Goal: Task Accomplishment & Management: Manage account settings

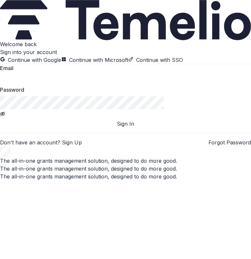
click at [129, 64] on button "Continue with SSO" at bounding box center [156, 60] width 55 height 8
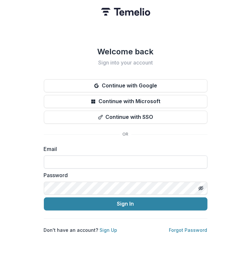
click at [131, 158] on input at bounding box center [126, 162] width 164 height 13
type input "**********"
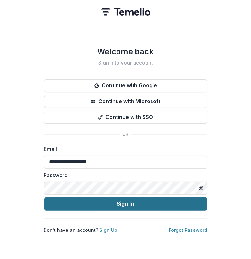
click at [115, 204] on button "Sign In" at bounding box center [126, 204] width 164 height 13
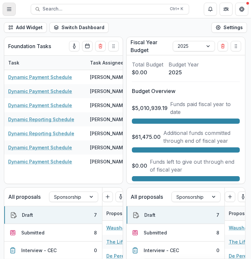
click at [9, 11] on icon "Toggle Menu" at bounding box center [9, 9] width 5 height 5
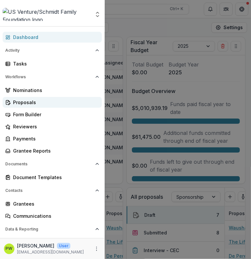
click at [31, 105] on div "Proposals" at bounding box center [55, 102] width 84 height 7
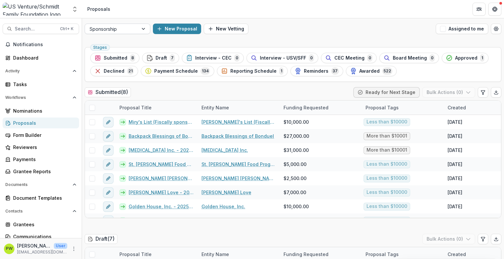
click at [120, 27] on div at bounding box center [111, 29] width 44 height 8
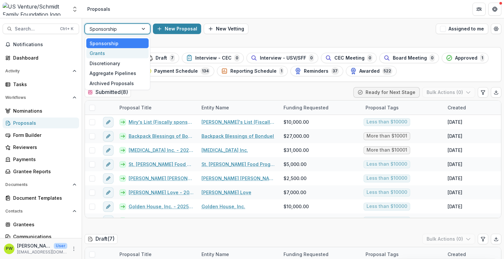
click at [115, 54] on div "Grants" at bounding box center [117, 53] width 62 height 10
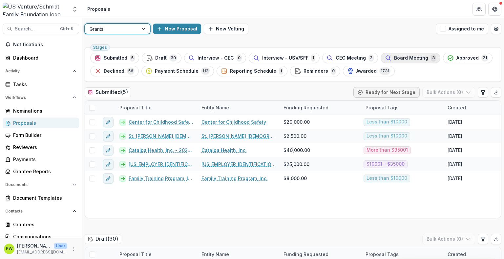
click at [251, 58] on div "Board Meeting 3" at bounding box center [410, 57] width 51 height 7
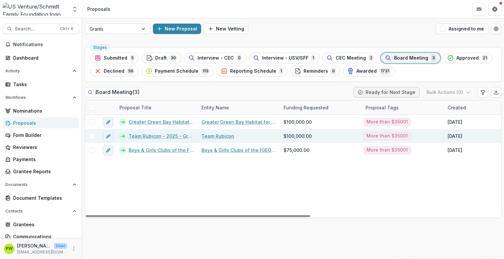
click at [137, 135] on link "Team Rubicon - 2025 - Grant Application" at bounding box center [161, 136] width 65 height 7
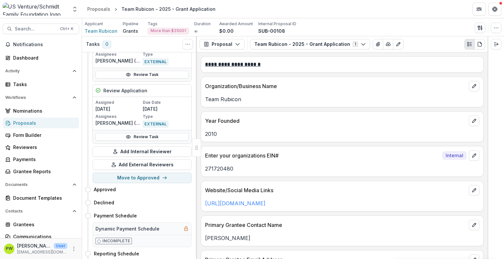
scroll to position [1138, 0]
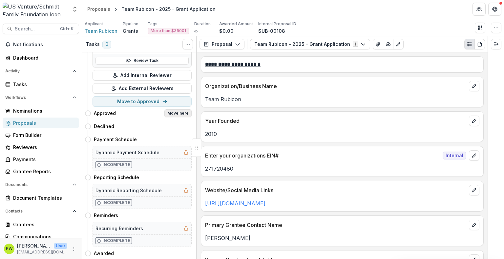
click at [175, 109] on button "Move here" at bounding box center [177, 113] width 27 height 8
select select "********"
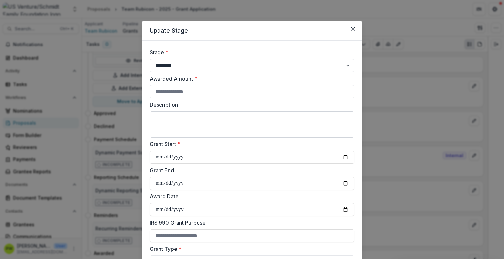
click at [189, 120] on textarea "Description" at bounding box center [251, 124] width 205 height 26
type textarea "**********"
click at [186, 94] on input "Awarded Amount *" at bounding box center [251, 91] width 205 height 13
paste input "*********"
drag, startPoint x: 193, startPoint y: 94, endPoint x: 144, endPoint y: 93, distance: 49.2
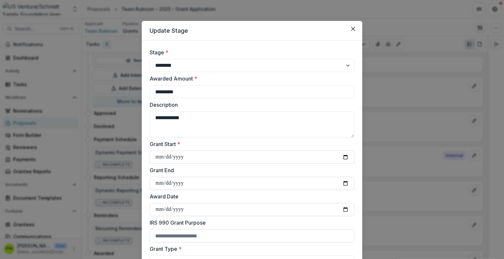
type input "****"
drag, startPoint x: 193, startPoint y: 117, endPoint x: 134, endPoint y: 115, distance: 59.1
click at [134, 115] on div "**********" at bounding box center [252, 129] width 504 height 259
paste textarea "**********"
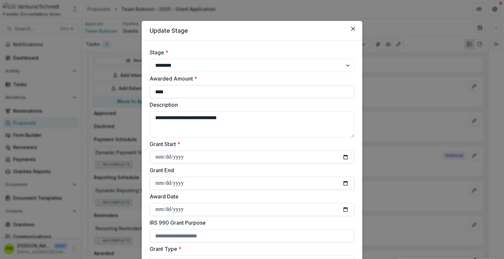
type textarea "**********"
drag, startPoint x: 178, startPoint y: 94, endPoint x: 142, endPoint y: 92, distance: 36.8
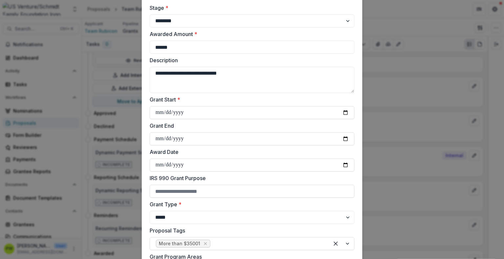
scroll to position [47, 0]
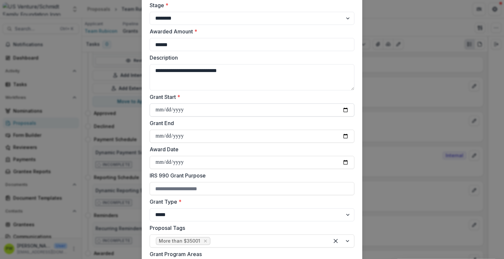
type input "******"
click at [160, 111] on input "Grant Start *" at bounding box center [251, 110] width 205 height 13
click at [251, 111] on input "Grant Start *" at bounding box center [251, 110] width 205 height 13
type input "**********"
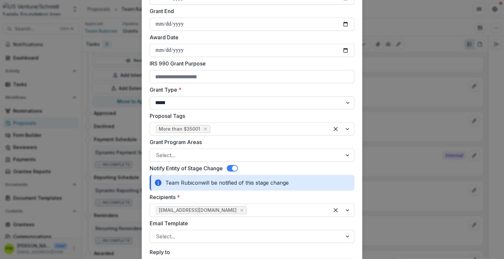
scroll to position [160, 0]
click at [178, 154] on div at bounding box center [246, 154] width 180 height 9
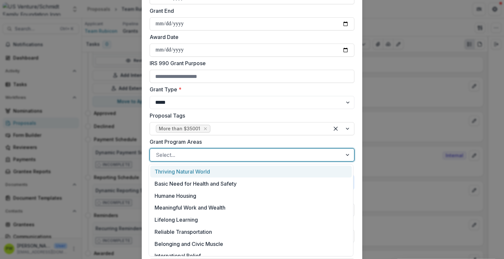
click at [178, 154] on div at bounding box center [246, 154] width 180 height 9
click at [183, 157] on div at bounding box center [246, 154] width 180 height 9
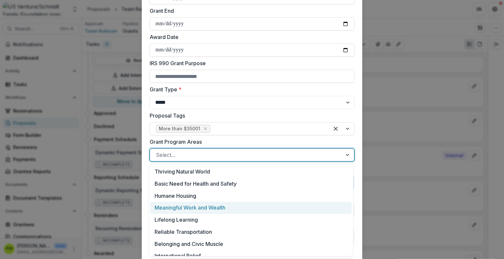
scroll to position [7, 0]
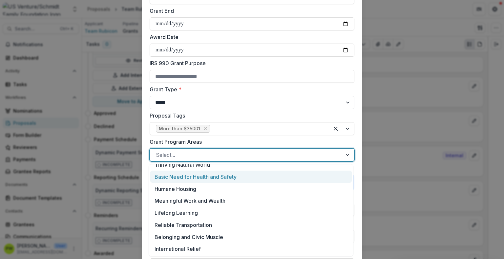
click at [216, 179] on div "Basic Need for Health and Safety" at bounding box center [250, 177] width 201 height 12
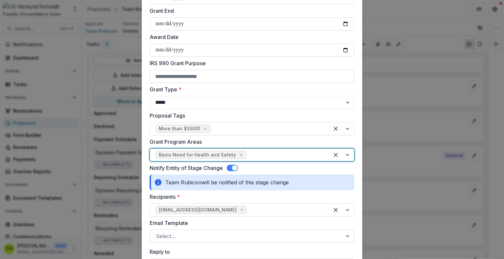
drag, startPoint x: 259, startPoint y: 160, endPoint x: 255, endPoint y: 155, distance: 6.3
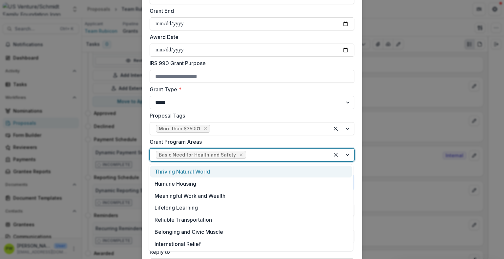
click at [251, 154] on div at bounding box center [285, 154] width 76 height 9
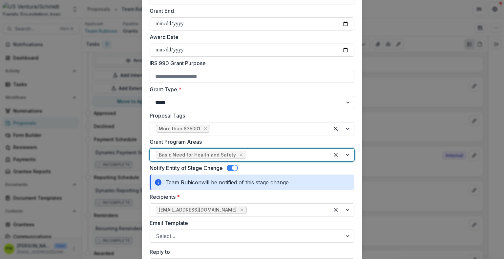
click at [251, 154] on div at bounding box center [285, 154] width 76 height 9
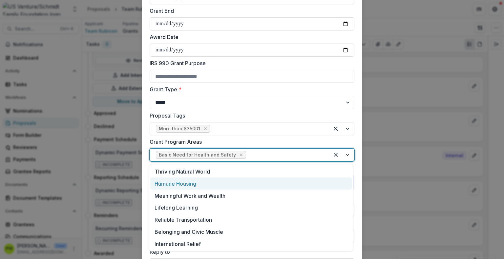
click at [243, 179] on div "Humane Housing" at bounding box center [250, 184] width 201 height 12
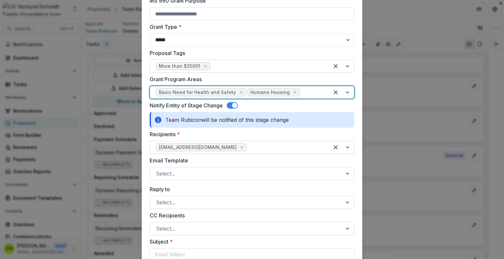
scroll to position [227, 0]
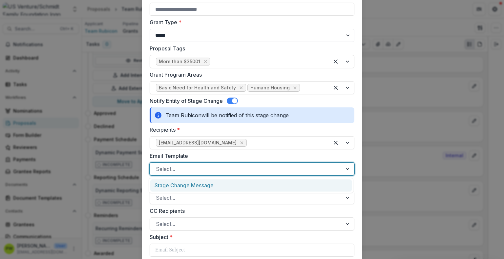
click at [206, 167] on div at bounding box center [246, 169] width 180 height 9
click at [206, 187] on div "Stage Change Message" at bounding box center [250, 186] width 201 height 12
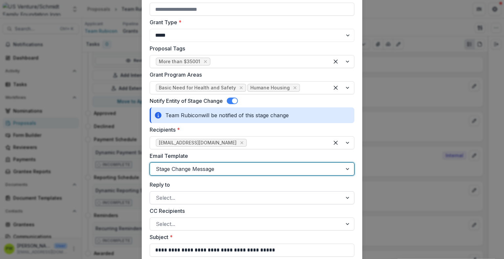
click at [189, 197] on div at bounding box center [246, 197] width 180 height 9
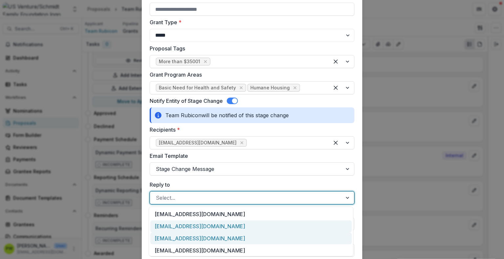
scroll to position [50, 0]
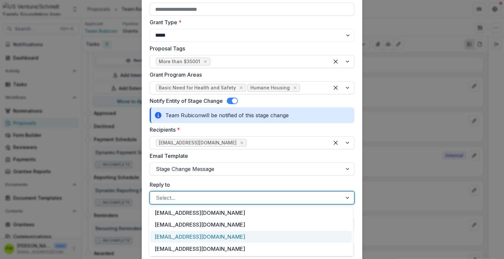
click at [199, 232] on div "[EMAIL_ADDRESS][DOMAIN_NAME]" at bounding box center [250, 237] width 201 height 12
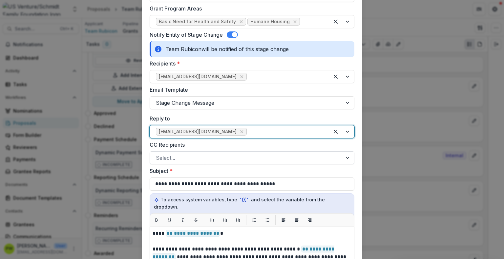
scroll to position [338, 0]
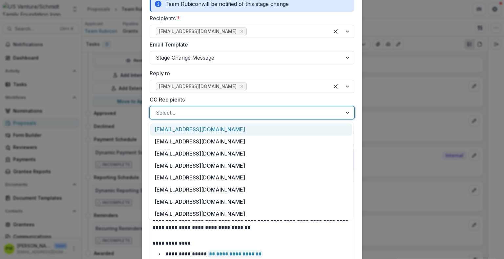
click at [183, 112] on div at bounding box center [246, 112] width 180 height 9
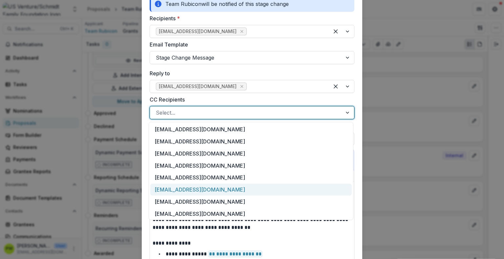
click at [194, 189] on div "[EMAIL_ADDRESS][DOMAIN_NAME]" at bounding box center [250, 190] width 201 height 12
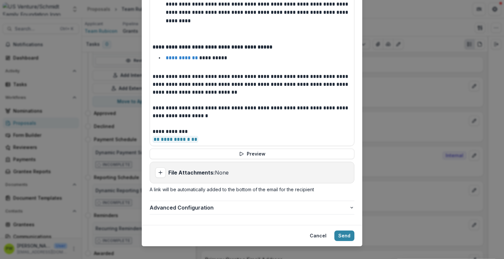
scroll to position [538, 0]
click at [251, 231] on button "Send" at bounding box center [344, 236] width 20 height 10
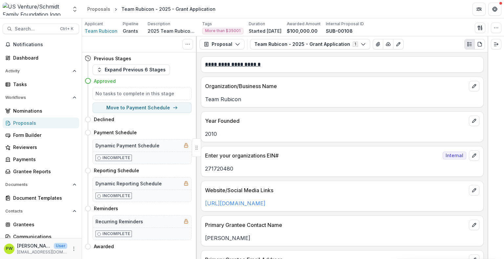
scroll to position [0, 0]
